Goal: Transaction & Acquisition: Purchase product/service

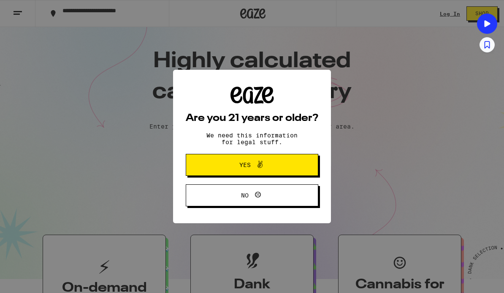
click at [448, 19] on div "Are you 21 years or older? We need this information for legal stuff. Yes No" at bounding box center [252, 146] width 504 height 293
click at [299, 167] on button "Yes" at bounding box center [252, 165] width 133 height 22
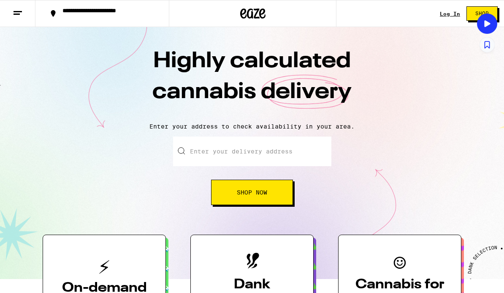
click at [454, 11] on link "Log In" at bounding box center [450, 13] width 20 height 5
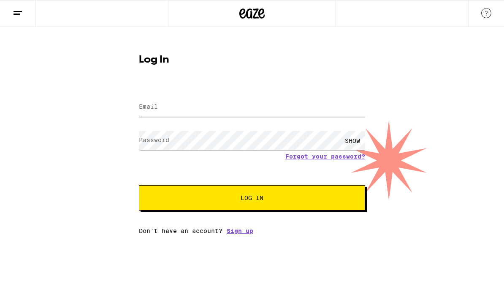
click at [283, 111] on input "Email" at bounding box center [252, 107] width 226 height 19
type input "guille7machado@hotmail.com"
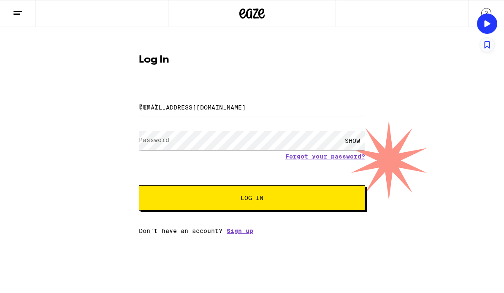
click at [252, 199] on button "Log In" at bounding box center [252, 197] width 226 height 25
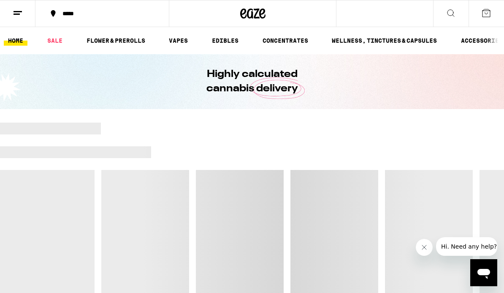
click at [299, 200] on div at bounding box center [252, 210] width 504 height 177
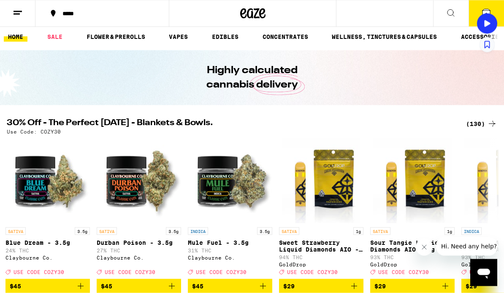
scroll to position [3, 0]
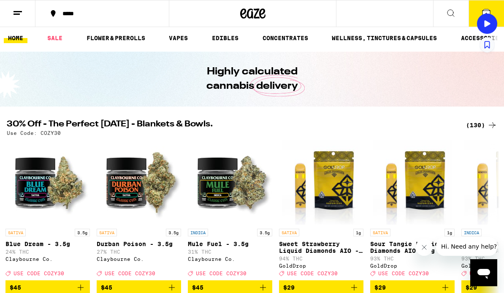
click at [478, 125] on div "(130)" at bounding box center [481, 125] width 31 height 10
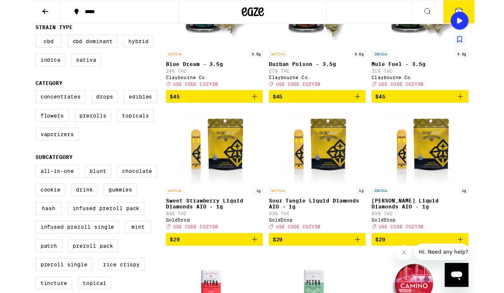
scroll to position [157, 0]
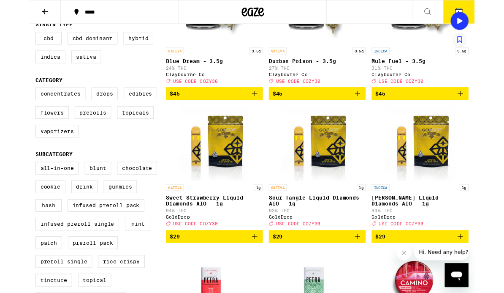
click at [24, 156] on label "Vaporizers" at bounding box center [31, 148] width 49 height 14
click at [9, 101] on input "Vaporizers" at bounding box center [8, 101] width 0 height 0
checkbox input "true"
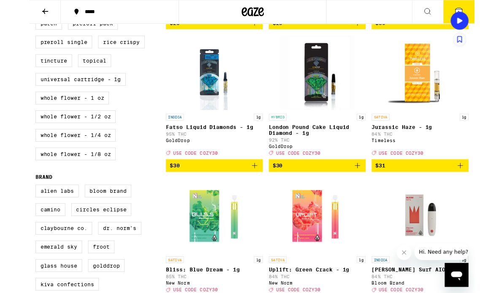
scroll to position [406, 0]
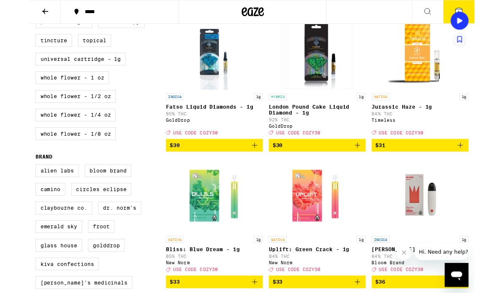
click at [473, 170] on span "$31" at bounding box center [442, 165] width 101 height 10
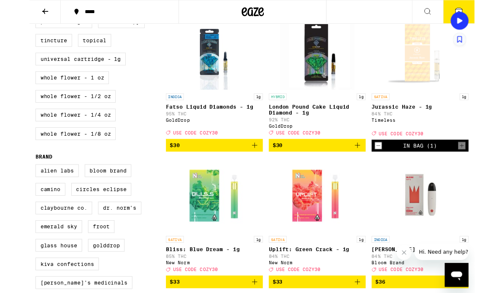
scroll to position [428, 0]
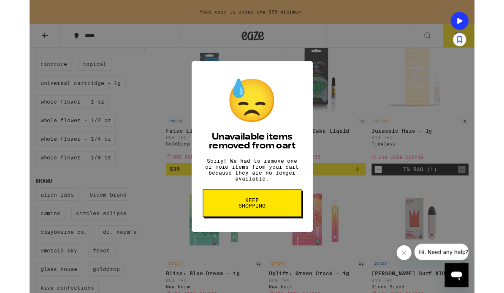
click at [451, 220] on div "😓 Unavailable items removed from cart Sorry! We had to remove one or more items…" at bounding box center [252, 165] width 504 height 331
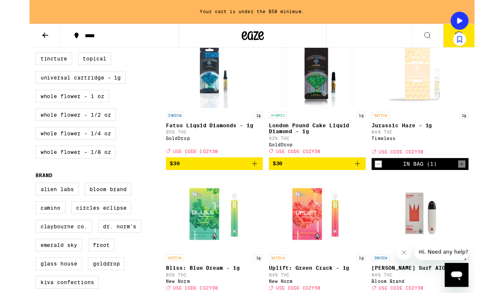
scroll to position [424, 0]
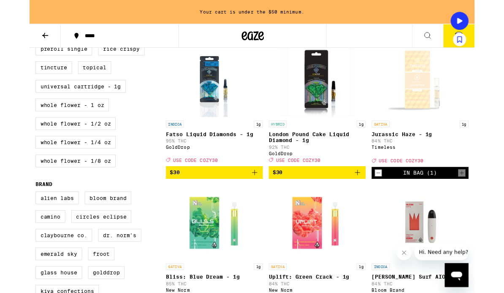
click at [454, 185] on div "Deal Created with Sketch. USE CODE COZY30" at bounding box center [443, 182] width 110 height 6
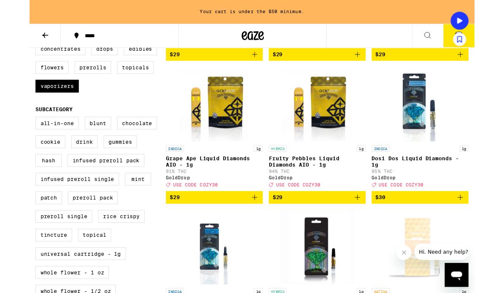
scroll to position [241, 0]
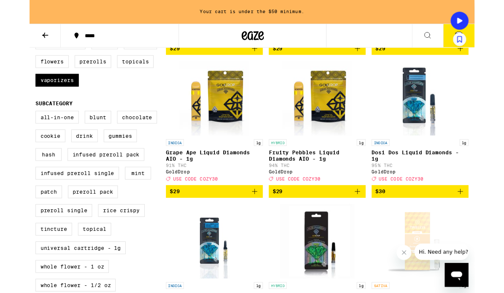
click at [205, 139] on img "Open page for Grape Ape Liquid Diamonds AIO - 1g from GoldDrop" at bounding box center [209, 111] width 78 height 84
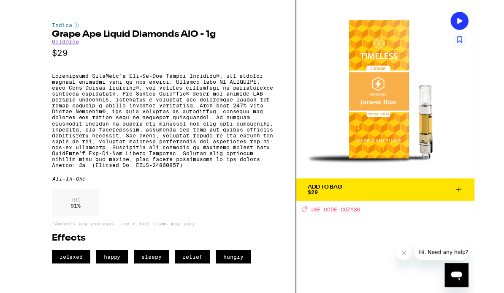
click at [59, 113] on p at bounding box center [150, 136] width 251 height 108
click at [23, 25] on div "Indica Grape Ape Liquid Diamonds AIO - 1g GoldDrop $29 All-In-One THC 91 % *Amo…" at bounding box center [151, 165] width 302 height 331
click at [17, 4] on div "Indica Grape Ape Liquid Diamonds AIO - 1g GoldDrop $29 All-In-One THC 91 % *Amo…" at bounding box center [151, 165] width 302 height 331
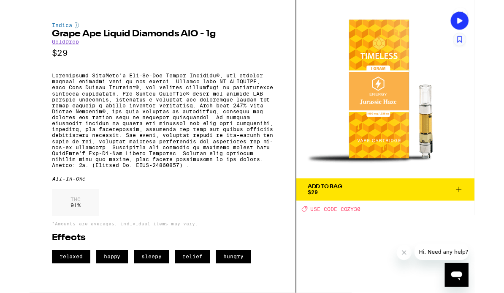
click at [33, 122] on p at bounding box center [150, 136] width 251 height 108
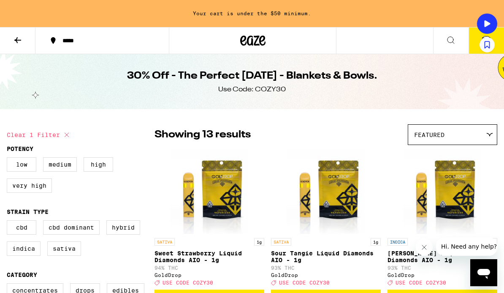
scroll to position [242, 0]
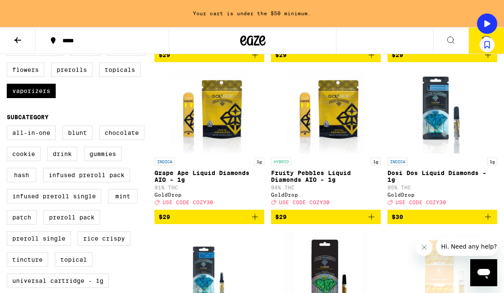
click at [310, 122] on img "Open page for Fruity Pebbles Liquid Diamonds AIO - 1g from GoldDrop" at bounding box center [326, 111] width 78 height 84
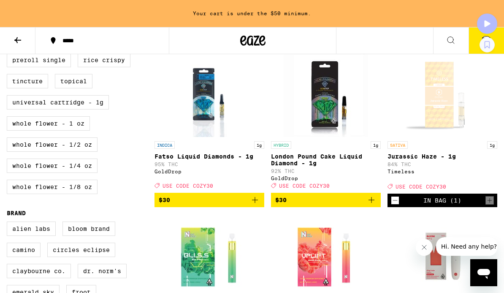
scroll to position [419, 0]
